Goal: Browse casually

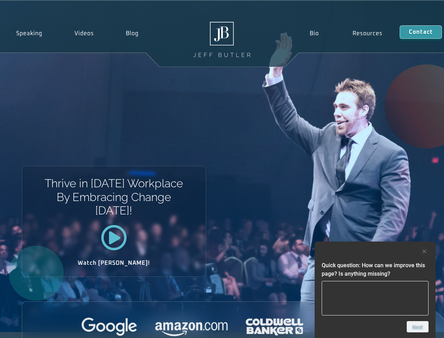
click at [222, 169] on div "Thrive in Tomorrow’s Workplace By Embracing Change Today! Watch Jeff!" at bounding box center [222, 166] width 444 height 331
click at [375, 251] on div at bounding box center [375, 251] width 107 height 8
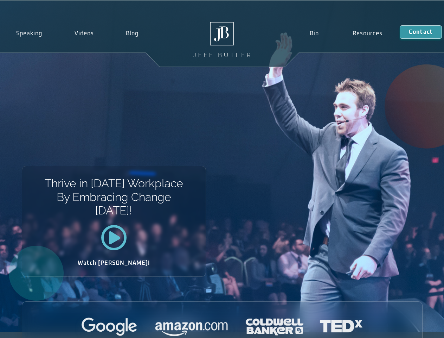
click at [418, 326] on div at bounding box center [222, 326] width 400 height 19
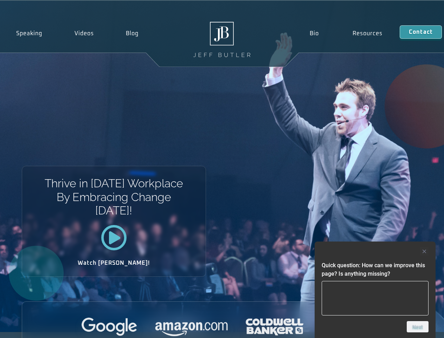
click at [375, 251] on div at bounding box center [375, 251] width 107 height 8
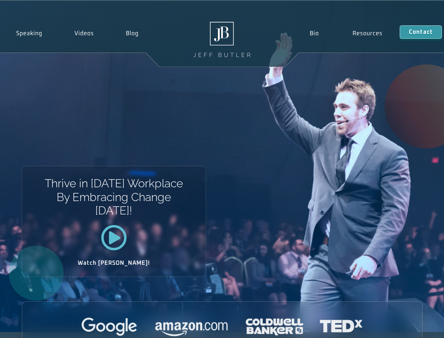
click at [418, 326] on div at bounding box center [222, 326] width 400 height 19
